Goal: Transaction & Acquisition: Book appointment/travel/reservation

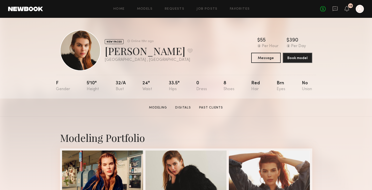
click at [223, 43] on div "NEW FACES Online 15hr ago Sage K. Favorite Los Angeles , CA Online 15hr ago $ T…" at bounding box center [186, 50] width 253 height 41
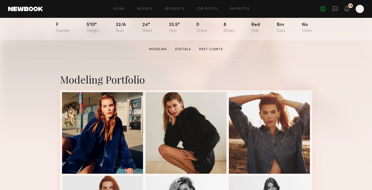
scroll to position [58, 0]
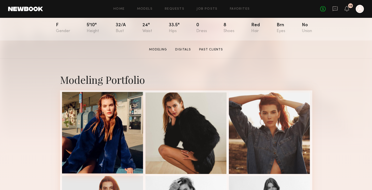
click at [115, 124] on div at bounding box center [102, 132] width 81 height 81
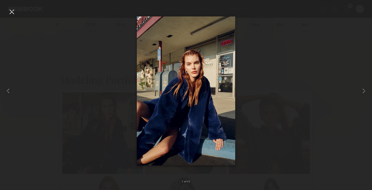
click at [12, 14] on div at bounding box center [12, 12] width 8 height 8
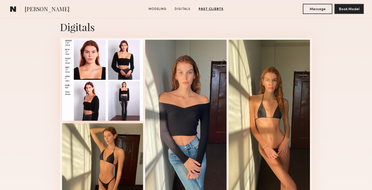
scroll to position [488, 0]
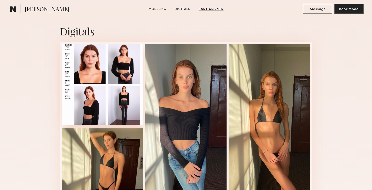
click at [119, 77] on div at bounding box center [102, 84] width 81 height 81
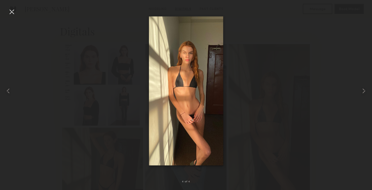
click at [270, 60] on div at bounding box center [186, 90] width 372 height 165
click at [11, 15] on div at bounding box center [12, 12] width 8 height 8
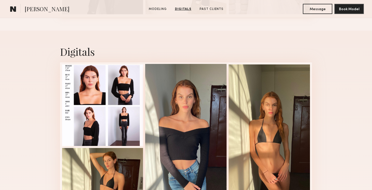
scroll to position [468, 0]
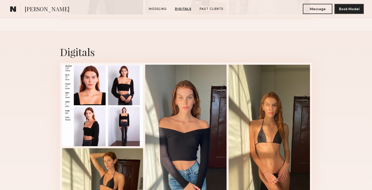
click at [222, 56] on div "Digitals" at bounding box center [186, 51] width 253 height 13
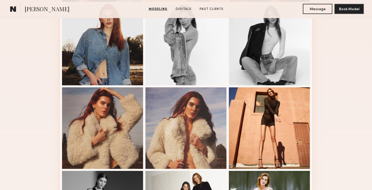
scroll to position [0, 0]
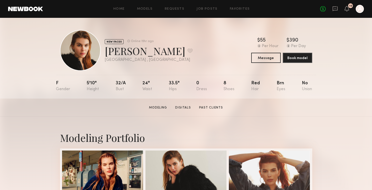
click at [209, 54] on div "NEW FACES Online 15hr ago Sage K. Favorite Los Angeles , CA Online 15hr ago $ T…" at bounding box center [186, 50] width 253 height 41
click at [257, 57] on button "Message" at bounding box center [266, 57] width 30 height 10
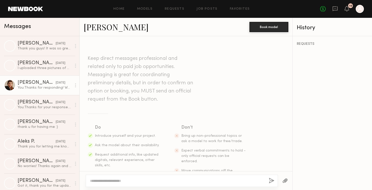
scroll to position [252, 0]
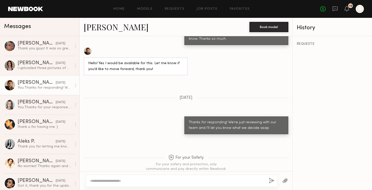
click at [154, 180] on textarea at bounding box center [177, 180] width 175 height 5
type textarea "**********"
type textarea "*"
click at [249, 180] on textarea "**********" at bounding box center [177, 180] width 175 height 5
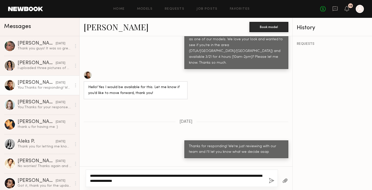
scroll to position [257, 0]
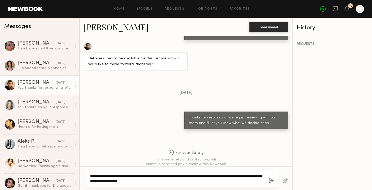
click at [187, 180] on textarea "**********" at bounding box center [177, 178] width 175 height 10
type textarea "**********"
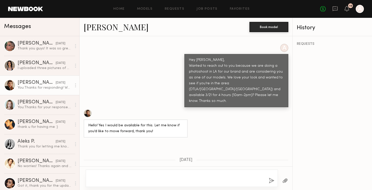
scroll to position [184, 0]
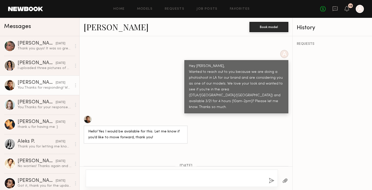
click at [222, 70] on div "Hey Sage, Wanted to reach out to you because we are doing a photoshoot in LA fo…" at bounding box center [236, 86] width 95 height 47
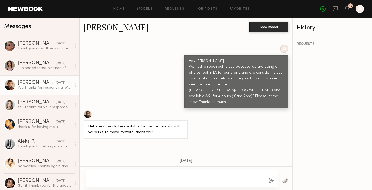
scroll to position [189, 0]
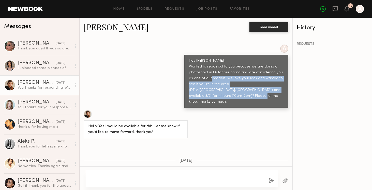
drag, startPoint x: 220, startPoint y: 71, endPoint x: 220, endPoint y: 89, distance: 18.3
click at [220, 88] on div "Hey Sage, Wanted to reach out to you because we are doing a photoshoot in LA fo…" at bounding box center [236, 81] width 95 height 47
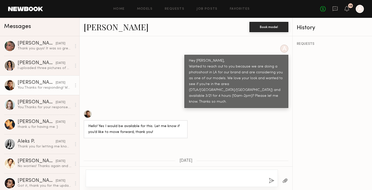
click at [220, 89] on div "Hey Sage, Wanted to reach out to you because we are doing a photoshoot in LA fo…" at bounding box center [236, 81] width 95 height 47
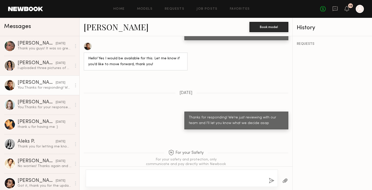
click at [158, 174] on textarea at bounding box center [177, 178] width 175 height 10
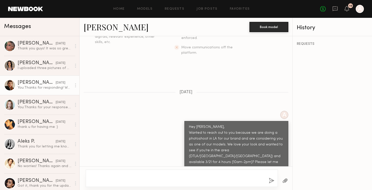
scroll to position [94, 0]
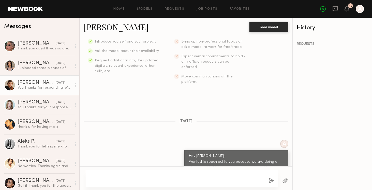
click at [11, 85] on div at bounding box center [9, 84] width 11 height 11
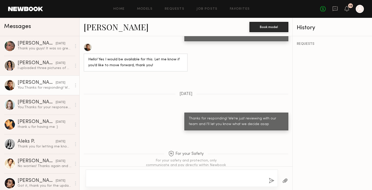
scroll to position [257, 0]
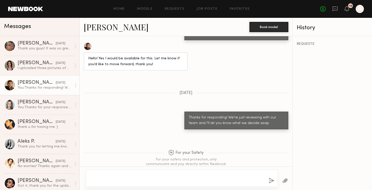
click at [11, 89] on div at bounding box center [9, 84] width 11 height 11
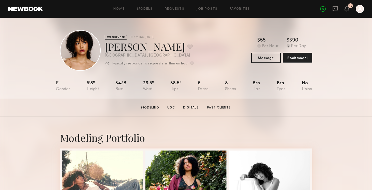
click at [208, 59] on div "EXPERIENCED Online [DATE] [PERSON_NAME] Favorite [GEOGRAPHIC_DATA] , [GEOGRAPHI…" at bounding box center [186, 50] width 253 height 41
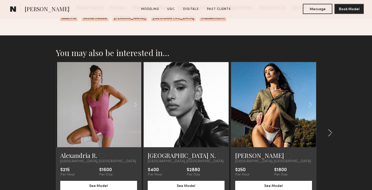
scroll to position [1224, 0]
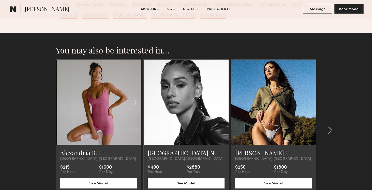
click at [135, 101] on common-icon at bounding box center [135, 102] width 7 height 10
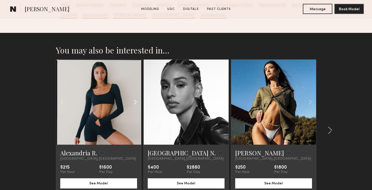
click at [134, 102] on common-icon at bounding box center [135, 102] width 7 height 10
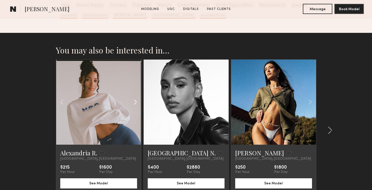
click at [116, 96] on div at bounding box center [127, 102] width 28 height 85
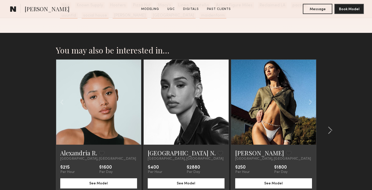
click at [96, 91] on link at bounding box center [98, 102] width 29 height 85
click at [222, 102] on common-icon at bounding box center [222, 102] width 7 height 10
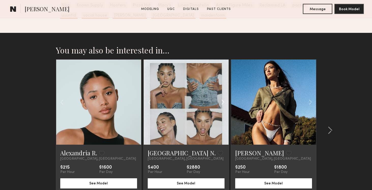
click at [222, 102] on common-icon at bounding box center [222, 102] width 7 height 10
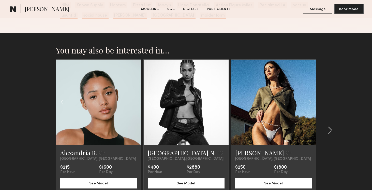
click at [222, 102] on common-icon at bounding box center [222, 102] width 7 height 10
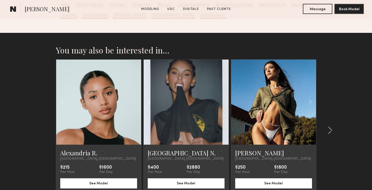
click at [222, 102] on div at bounding box center [186, 102] width 85 height 85
click at [310, 102] on common-icon at bounding box center [310, 102] width 7 height 10
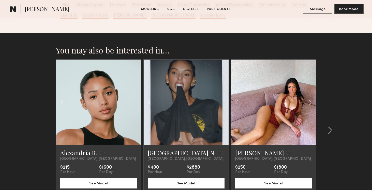
click at [310, 102] on common-icon at bounding box center [310, 102] width 7 height 10
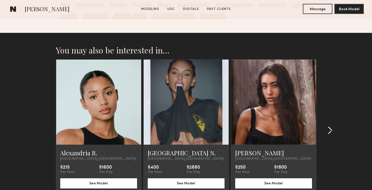
click at [327, 83] on div at bounding box center [329, 130] width 24 height 142
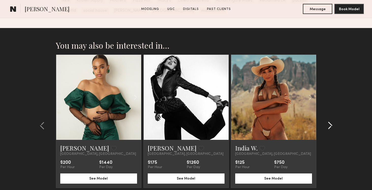
scroll to position [1228, 0]
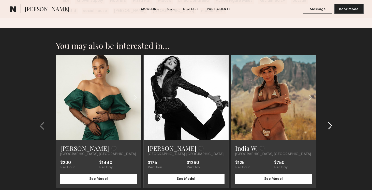
click at [330, 123] on common-icon at bounding box center [330, 126] width 5 height 8
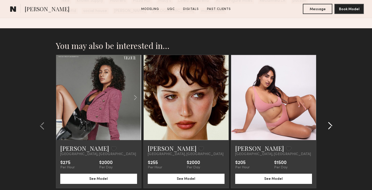
click at [330, 123] on common-icon at bounding box center [330, 126] width 5 height 8
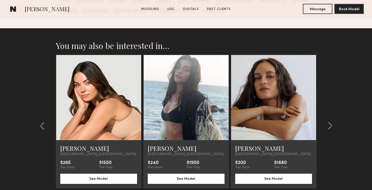
click at [346, 80] on section "You may also be interested in… Alexandria R. Favorite Los Angeles, CA $215 Per …" at bounding box center [186, 131] width 372 height 206
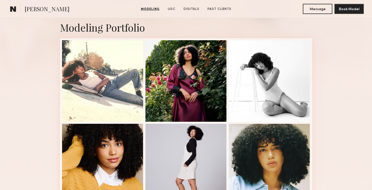
scroll to position [111, 0]
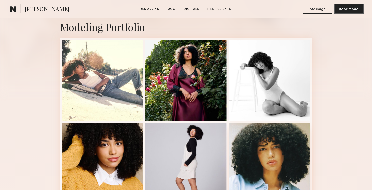
click at [299, 136] on div at bounding box center [269, 163] width 81 height 81
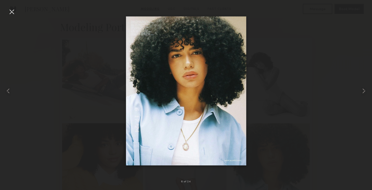
click at [347, 45] on div at bounding box center [186, 90] width 372 height 165
click at [335, 58] on div at bounding box center [186, 90] width 372 height 165
click at [11, 13] on div at bounding box center [12, 12] width 8 height 8
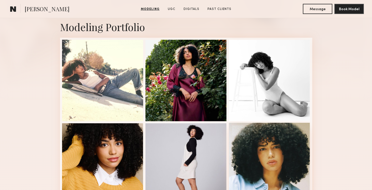
scroll to position [119, 0]
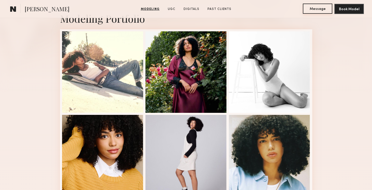
click at [313, 6] on button "Message" at bounding box center [318, 9] width 30 height 10
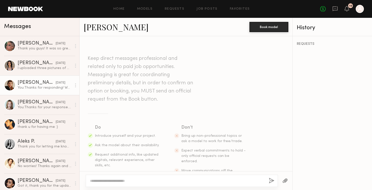
click at [46, 87] on div "You: Thanks for responding! We're just reviewing with our team and I'll let you…" at bounding box center [45, 87] width 54 height 5
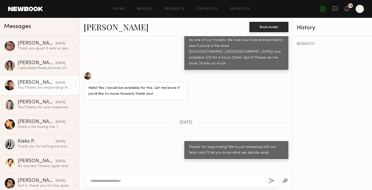
scroll to position [252, 0]
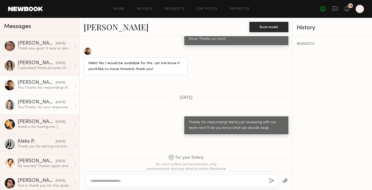
click at [49, 104] on div "Amanda R." at bounding box center [37, 102] width 38 height 5
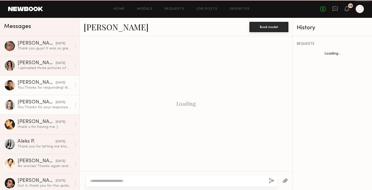
click at [49, 84] on div "Sage K." at bounding box center [37, 82] width 38 height 5
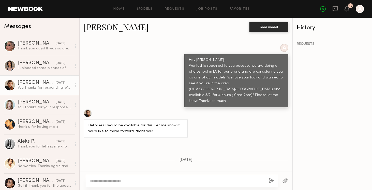
scroll to position [252, 0]
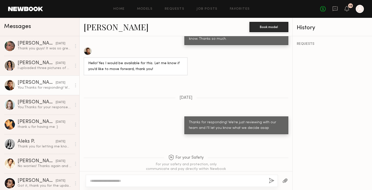
click at [142, 180] on textarea at bounding box center [177, 180] width 175 height 5
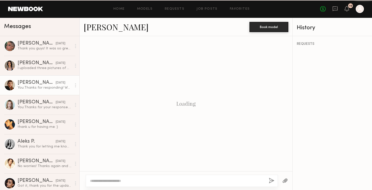
scroll to position [252, 0]
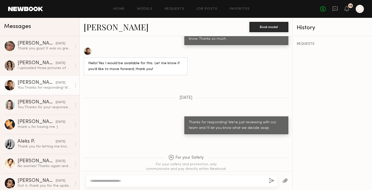
click at [152, 179] on textarea at bounding box center [177, 180] width 175 height 5
type textarea "*"
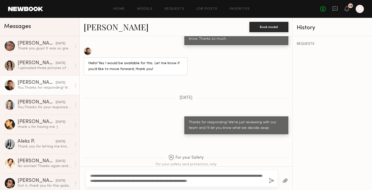
click at [157, 181] on textarea "**********" at bounding box center [177, 178] width 175 height 10
click at [180, 181] on textarea "**********" at bounding box center [177, 178] width 175 height 10
drag, startPoint x: 195, startPoint y: 175, endPoint x: 207, endPoint y: 176, distance: 12.1
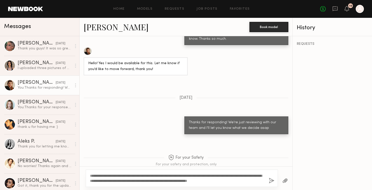
click at [207, 176] on textarea "**********" at bounding box center [177, 178] width 175 height 10
click at [208, 176] on textarea "**********" at bounding box center [177, 178] width 175 height 10
click at [134, 180] on textarea "**********" at bounding box center [177, 178] width 175 height 10
drag, startPoint x: 134, startPoint y: 180, endPoint x: 201, endPoint y: 180, distance: 66.7
click at [201, 180] on textarea "**********" at bounding box center [177, 178] width 175 height 10
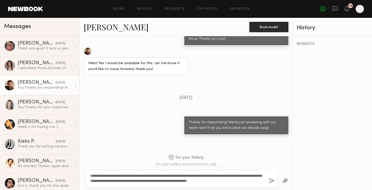
click at [201, 180] on textarea "**********" at bounding box center [177, 178] width 175 height 10
drag, startPoint x: 194, startPoint y: 180, endPoint x: 240, endPoint y: 180, distance: 45.8
click at [240, 180] on textarea "**********" at bounding box center [177, 178] width 175 height 10
click at [228, 180] on textarea "**********" at bounding box center [177, 178] width 175 height 10
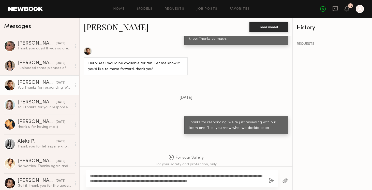
drag, startPoint x: 219, startPoint y: 180, endPoint x: 242, endPoint y: 180, distance: 23.7
click at [225, 180] on textarea "**********" at bounding box center [177, 178] width 175 height 10
drag, startPoint x: 249, startPoint y: 180, endPoint x: 257, endPoint y: 180, distance: 7.9
click at [257, 180] on textarea "**********" at bounding box center [177, 178] width 175 height 10
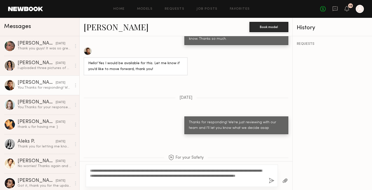
click at [144, 179] on textarea "**********" at bounding box center [177, 175] width 175 height 15
click at [148, 179] on textarea "**********" at bounding box center [177, 175] width 175 height 15
click at [127, 180] on textarea "**********" at bounding box center [177, 175] width 175 height 15
type textarea "**********"
click at [146, 181] on textarea "**********" at bounding box center [177, 175] width 175 height 15
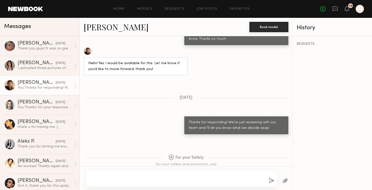
click at [130, 174] on textarea at bounding box center [177, 178] width 175 height 10
click at [128, 177] on textarea at bounding box center [177, 178] width 175 height 10
click at [120, 179] on textarea at bounding box center [177, 178] width 175 height 10
drag, startPoint x: 169, startPoint y: 152, endPoint x: 211, endPoint y: 158, distance: 41.7
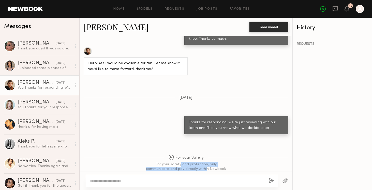
click at [211, 158] on div "For your Safety For your safety and protection, only communicate and pay direct…" at bounding box center [186, 156] width 213 height 41
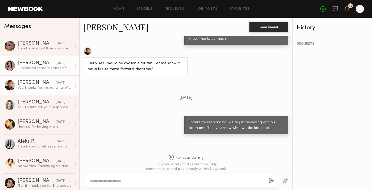
click at [39, 65] on div "[PERSON_NAME]" at bounding box center [37, 63] width 38 height 5
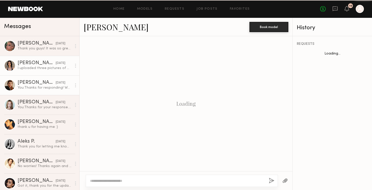
click at [42, 86] on div "You: Thanks for responding! We're just reviewing with our team and I'll let you…" at bounding box center [45, 87] width 54 height 5
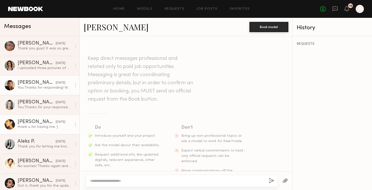
scroll to position [252, 0]
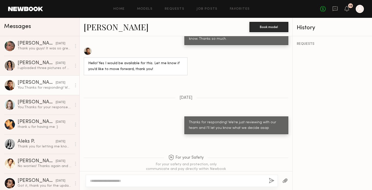
click at [110, 182] on textarea at bounding box center [177, 180] width 175 height 5
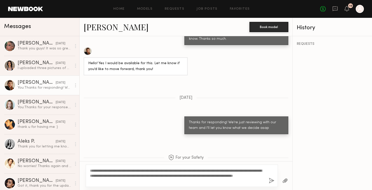
type textarea "**********"
click at [270, 180] on button "button" at bounding box center [272, 181] width 6 height 6
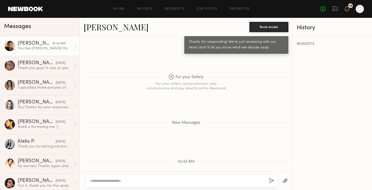
scroll to position [377, 0]
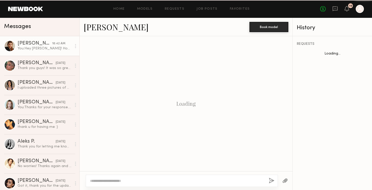
scroll to position [339, 0]
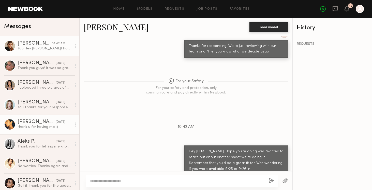
click at [38, 123] on div "[PERSON_NAME]" at bounding box center [37, 121] width 38 height 5
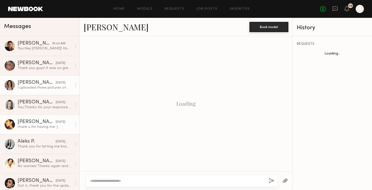
scroll to position [303, 0]
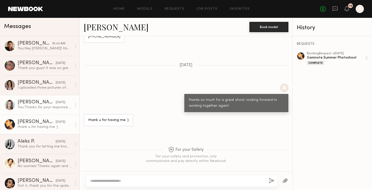
click at [31, 105] on div "You: Thanks for your response. That day is set for us, but I'll lyk if/when the…" at bounding box center [45, 107] width 54 height 5
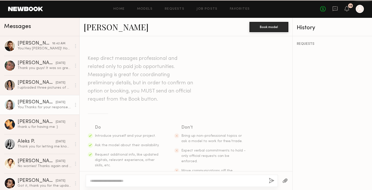
scroll to position [416, 0]
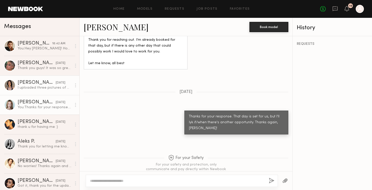
click at [40, 89] on div "I uploaded three pictures of me on my profile of recent pictures with my curren…" at bounding box center [45, 87] width 54 height 5
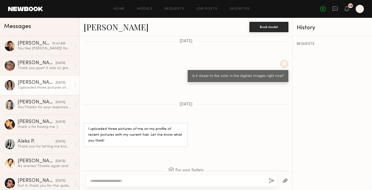
scroll to position [308, 0]
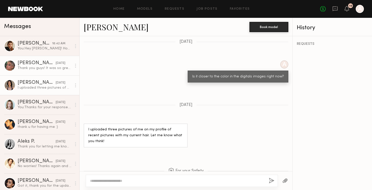
click at [33, 62] on div "[PERSON_NAME]" at bounding box center [37, 63] width 38 height 5
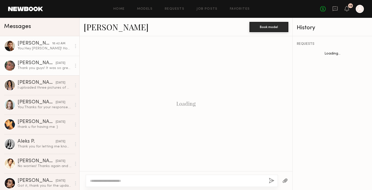
scroll to position [593, 0]
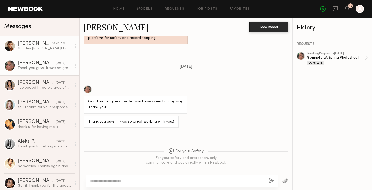
click at [43, 46] on div "[PERSON_NAME]" at bounding box center [35, 43] width 35 height 5
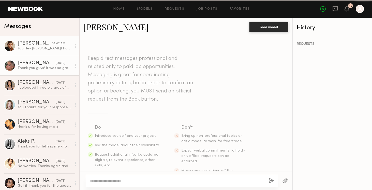
scroll to position [339, 0]
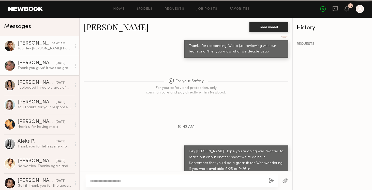
click at [42, 63] on div "Cole J." at bounding box center [37, 63] width 38 height 5
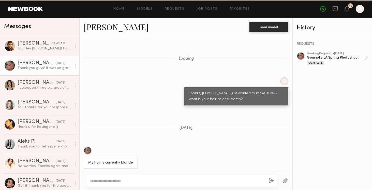
scroll to position [593, 0]
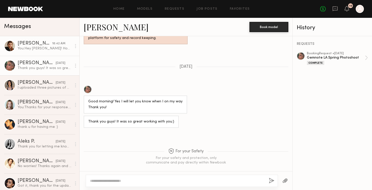
click at [45, 47] on div "You: Hey Sage! Hope you're doing well. Wanted to reach out about another shoot …" at bounding box center [45, 48] width 54 height 5
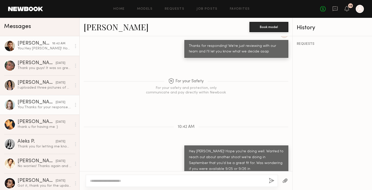
click at [31, 105] on div "Amanda R." at bounding box center [37, 102] width 38 height 5
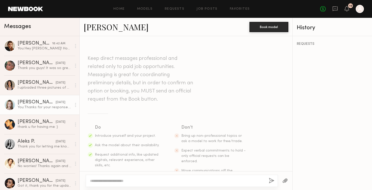
scroll to position [416, 0]
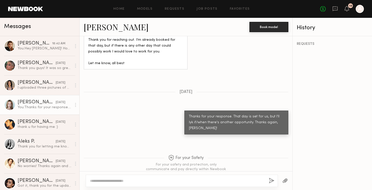
click at [8, 105] on div at bounding box center [9, 104] width 11 height 11
click at [111, 27] on link "Amanda R." at bounding box center [116, 26] width 65 height 11
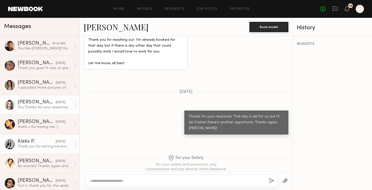
click at [8, 143] on div at bounding box center [9, 143] width 11 height 11
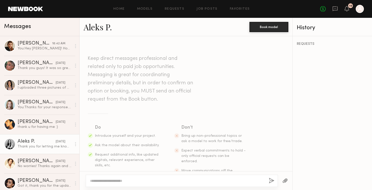
scroll to position [339, 0]
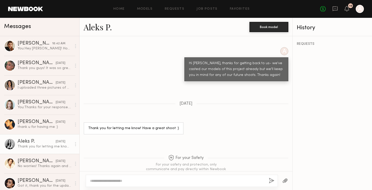
click at [98, 29] on link "Aleks P." at bounding box center [98, 26] width 28 height 11
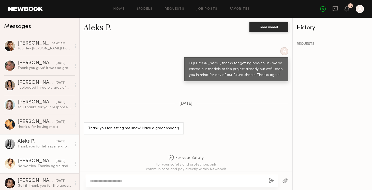
click at [31, 155] on link "James F. 06/03/2023 No worries! Thanks again and have an awesome shoot :)" at bounding box center [39, 164] width 79 height 20
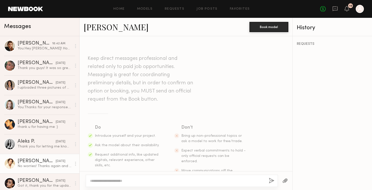
scroll to position [300, 0]
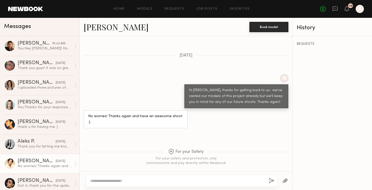
click at [95, 29] on link "James F." at bounding box center [116, 26] width 65 height 11
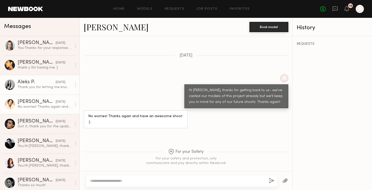
scroll to position [60, 0]
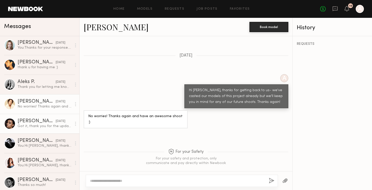
click at [11, 124] on div at bounding box center [9, 123] width 11 height 11
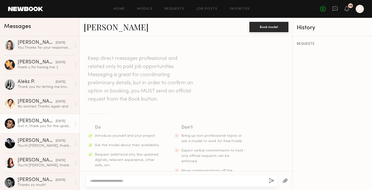
scroll to position [358, 0]
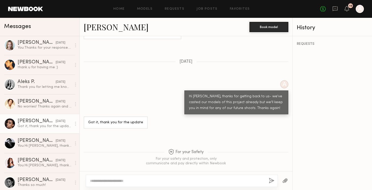
click at [103, 30] on link "Arpine D." at bounding box center [116, 26] width 65 height 11
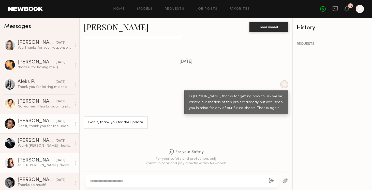
click at [9, 163] on div at bounding box center [9, 162] width 11 height 11
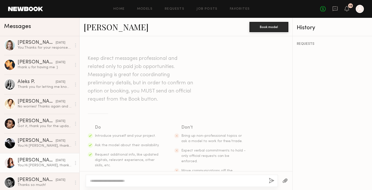
scroll to position [241, 0]
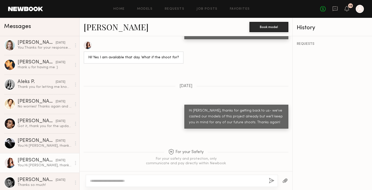
click at [111, 28] on link "Corinne B." at bounding box center [116, 26] width 65 height 11
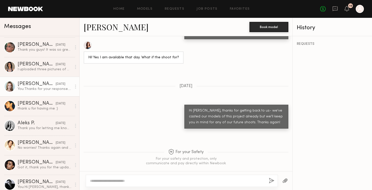
scroll to position [0, 0]
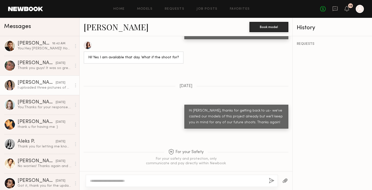
click at [12, 86] on div at bounding box center [9, 84] width 11 height 11
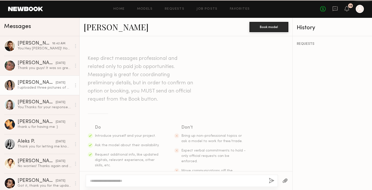
scroll to position [315, 0]
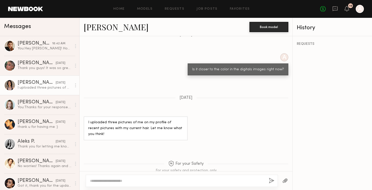
click at [101, 28] on link "Anahi D." at bounding box center [116, 26] width 65 height 11
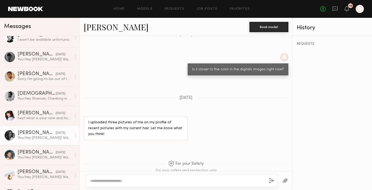
scroll to position [243, 0]
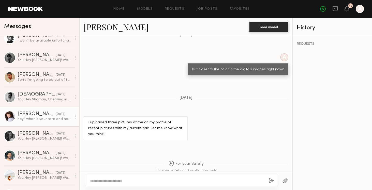
click at [6, 116] on div at bounding box center [9, 116] width 11 height 11
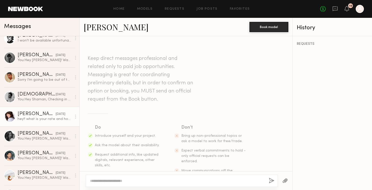
scroll to position [166, 0]
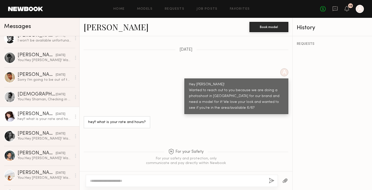
click at [106, 27] on link "Katie R." at bounding box center [116, 26] width 65 height 11
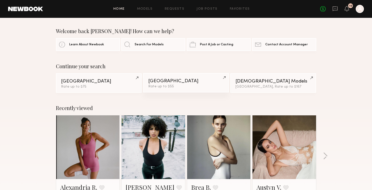
click at [177, 81] on div "[GEOGRAPHIC_DATA]" at bounding box center [186, 81] width 76 height 5
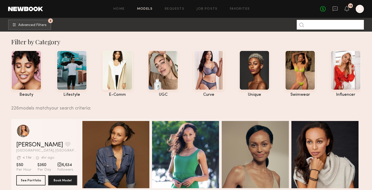
click at [317, 27] on input at bounding box center [330, 25] width 67 height 10
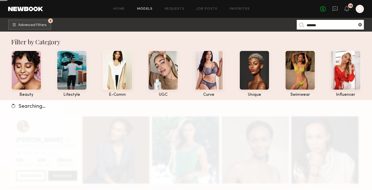
type input "*******"
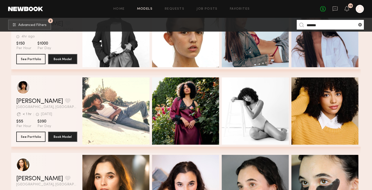
scroll to position [200, 0]
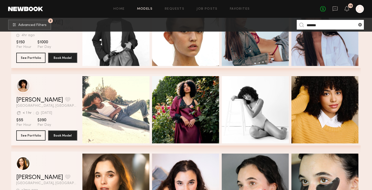
click at [26, 88] on div "grid" at bounding box center [23, 86] width 14 height 14
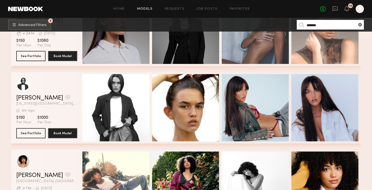
scroll to position [0, 0]
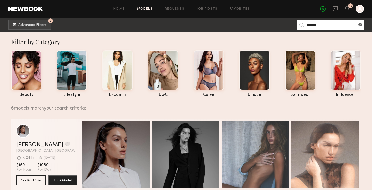
click at [25, 14] on header "Home Models Requests Job Posts Favorites Sign Out No fees up to $5,000 10 A" at bounding box center [186, 9] width 372 height 18
click at [27, 10] on link at bounding box center [25, 9] width 35 height 5
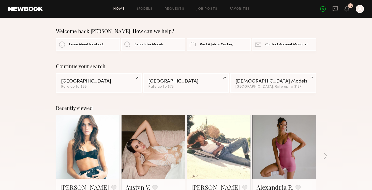
click at [22, 127] on div "Recently viewed Corinne B. Favorite Orange, CA Austyn V. Favorite Los Angeles, …" at bounding box center [186, 158] width 372 height 119
click at [30, 76] on div "Continue your search Los Angeles Rate up to $55 Denver Rate up to $75 Male Mode…" at bounding box center [186, 78] width 372 height 30
click at [146, 9] on link "Models" at bounding box center [145, 8] width 16 height 3
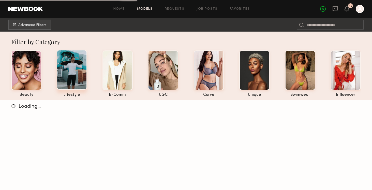
click at [73, 68] on div at bounding box center [72, 70] width 30 height 40
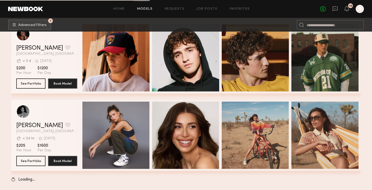
scroll to position [876, 0]
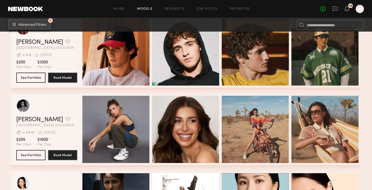
click at [38, 28] on button "1 Advanced Filters" at bounding box center [29, 24] width 43 height 10
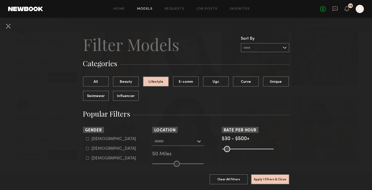
click at [92, 142] on form "Male Female Non-binary" at bounding box center [118, 149] width 65 height 24
click at [95, 139] on div "Male" at bounding box center [114, 138] width 45 height 3
type input "*"
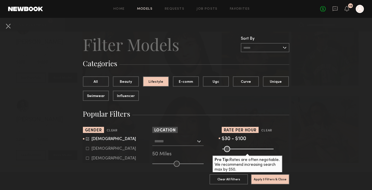
drag, startPoint x: 270, startPoint y: 149, endPoint x: 232, endPoint y: 147, distance: 38.0
type input "***"
click at [232, 147] on input "range" at bounding box center [247, 149] width 51 height 6
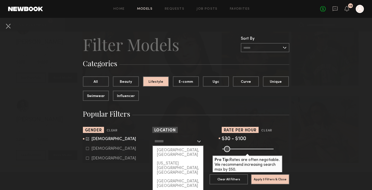
click at [184, 144] on input "text" at bounding box center [176, 141] width 42 height 9
click at [183, 149] on div "Los Angeles, CA" at bounding box center [178, 152] width 50 height 13
type input "**********"
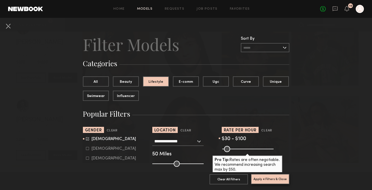
click at [271, 177] on button "Apply 4 Filters & Close" at bounding box center [270, 179] width 38 height 10
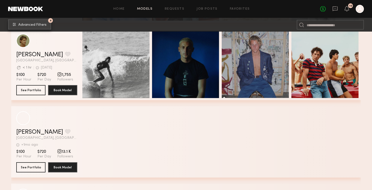
scroll to position [2954, 0]
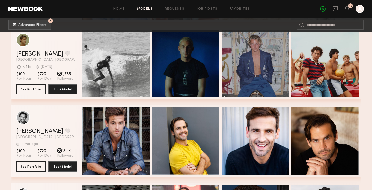
drag, startPoint x: 23, startPoint y: 41, endPoint x: 264, endPoint y: 1, distance: 244.0
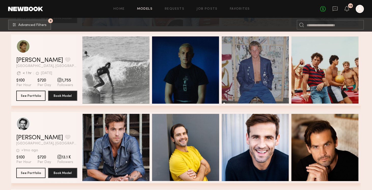
scroll to position [2949, 0]
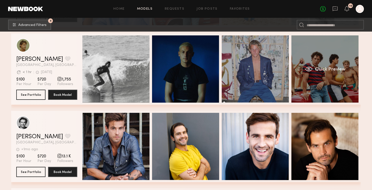
click at [312, 87] on div "Quick Preview" at bounding box center [325, 68] width 67 height 67
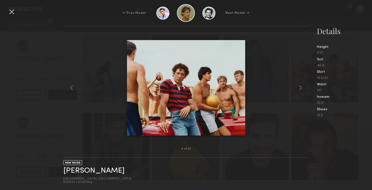
click at [11, 12] on div at bounding box center [12, 12] width 8 height 8
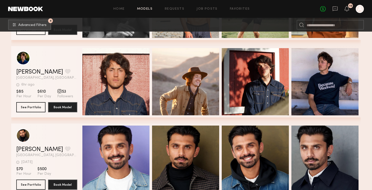
scroll to position [4021, 0]
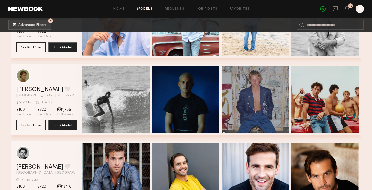
scroll to position [2917, 0]
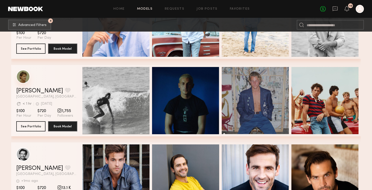
click at [20, 79] on div "grid" at bounding box center [23, 77] width 14 height 14
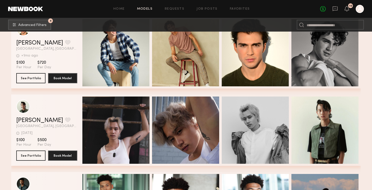
scroll to position [3340, 0]
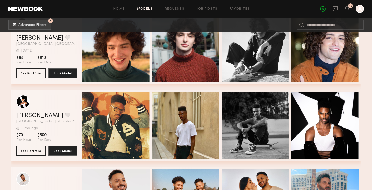
scroll to position [4209, 0]
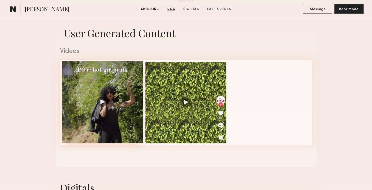
scroll to position [476, 0]
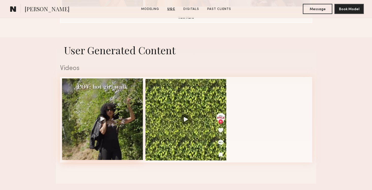
click at [99, 127] on div at bounding box center [102, 118] width 81 height 81
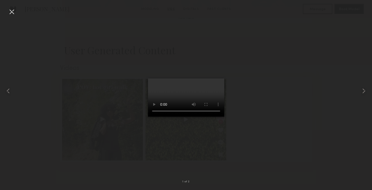
click at [257, 90] on div at bounding box center [186, 90] width 372 height 165
click at [10, 15] on div at bounding box center [12, 12] width 8 height 8
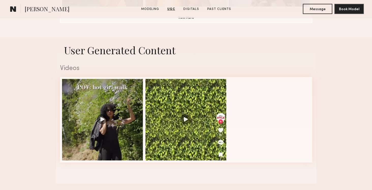
click at [327, 107] on nb-model-profile-ugc-container "User Generated Content Videos 1 of 2" at bounding box center [186, 110] width 372 height 146
click at [182, 121] on div at bounding box center [186, 118] width 81 height 81
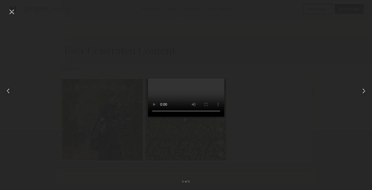
click at [94, 87] on div at bounding box center [186, 90] width 372 height 165
click at [10, 15] on div at bounding box center [12, 12] width 8 height 8
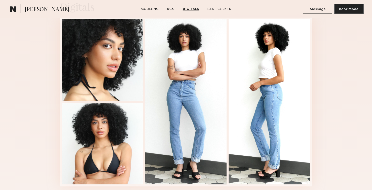
scroll to position [682, 0]
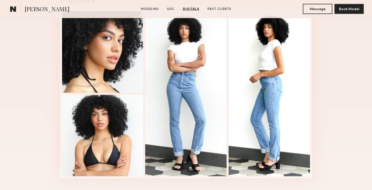
click at [321, 86] on div "Digitals 1 of 4" at bounding box center [186, 84] width 372 height 215
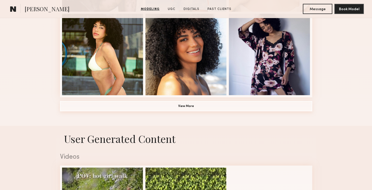
click at [269, 103] on button "View More" at bounding box center [186, 106] width 253 height 10
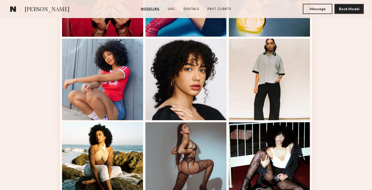
scroll to position [629, 0]
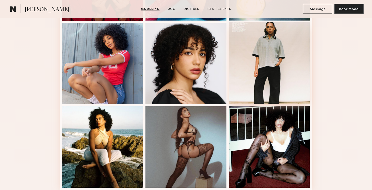
click at [302, 59] on div at bounding box center [269, 62] width 81 height 81
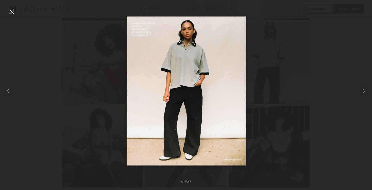
click at [8, 8] on div at bounding box center [12, 12] width 8 height 8
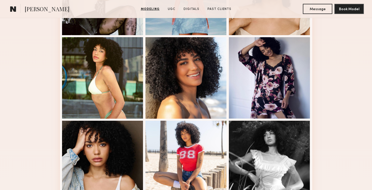
scroll to position [363, 0]
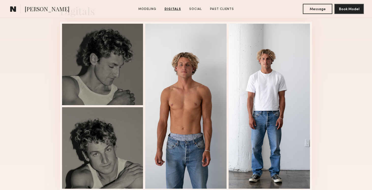
scroll to position [524, 0]
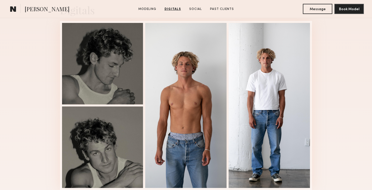
click at [314, 102] on nb-model-profile-digitals "Digitals 1 of 4" at bounding box center [186, 96] width 261 height 215
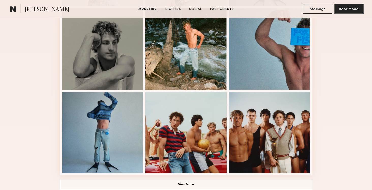
scroll to position [317, 0]
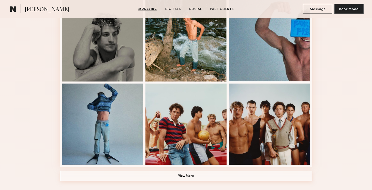
click at [237, 174] on button "View More" at bounding box center [186, 176] width 253 height 10
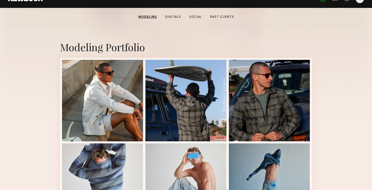
scroll to position [92, 0]
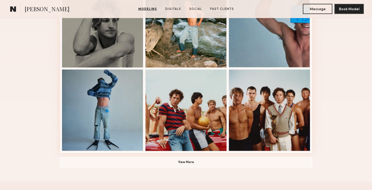
scroll to position [333, 0]
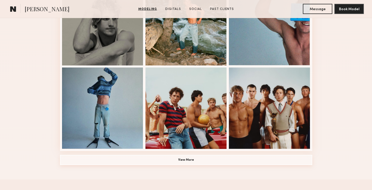
click at [144, 161] on button "View More" at bounding box center [186, 160] width 253 height 10
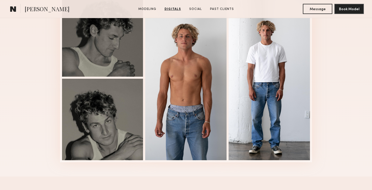
scroll to position [868, 0]
